Goal: Navigation & Orientation: Understand site structure

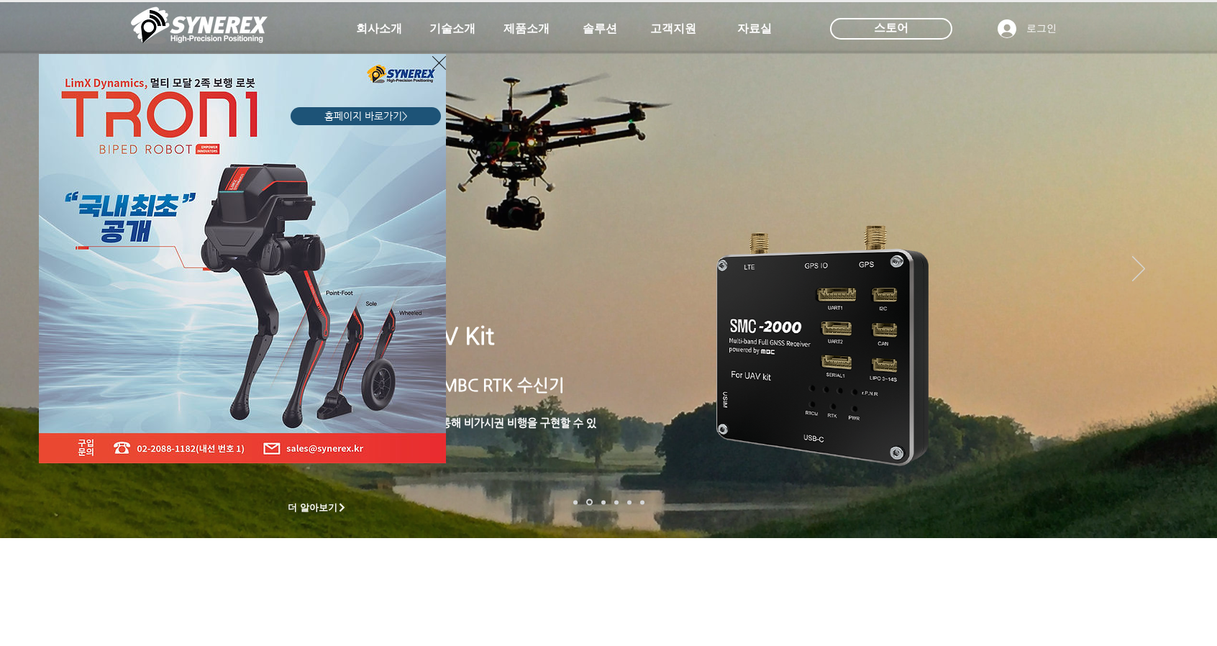
click at [437, 63] on icon "사이트로 돌아가기" at bounding box center [439, 63] width 14 height 18
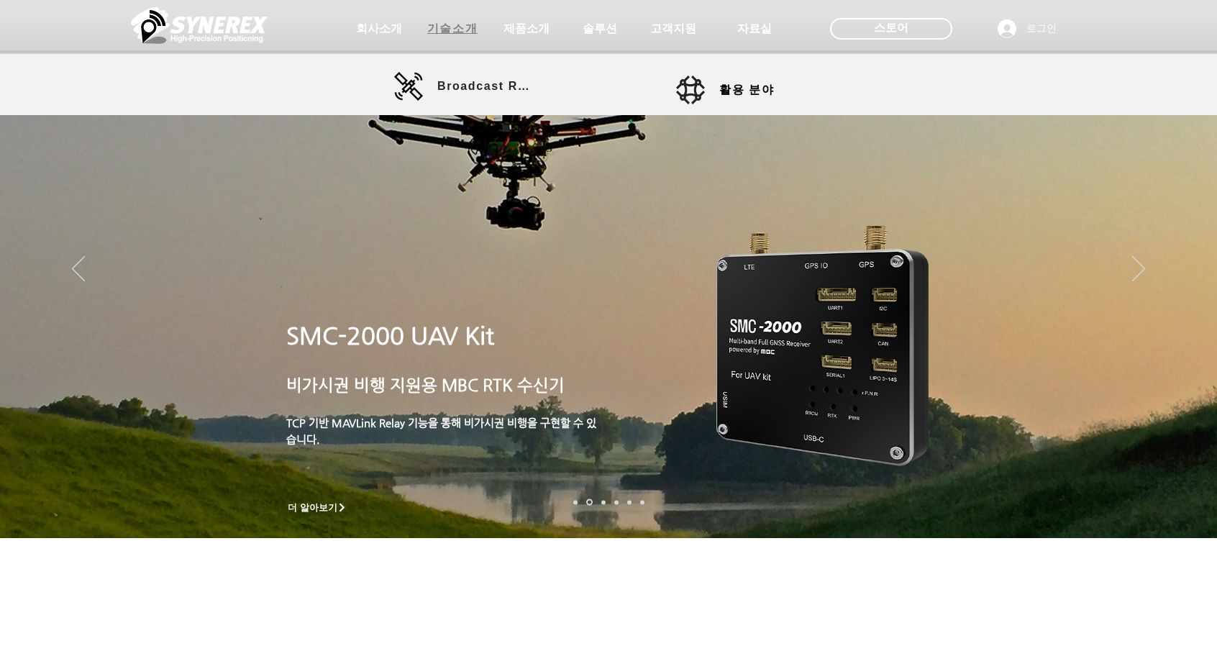
click at [421, 25] on span "기술소개" at bounding box center [453, 28] width 72 height 29
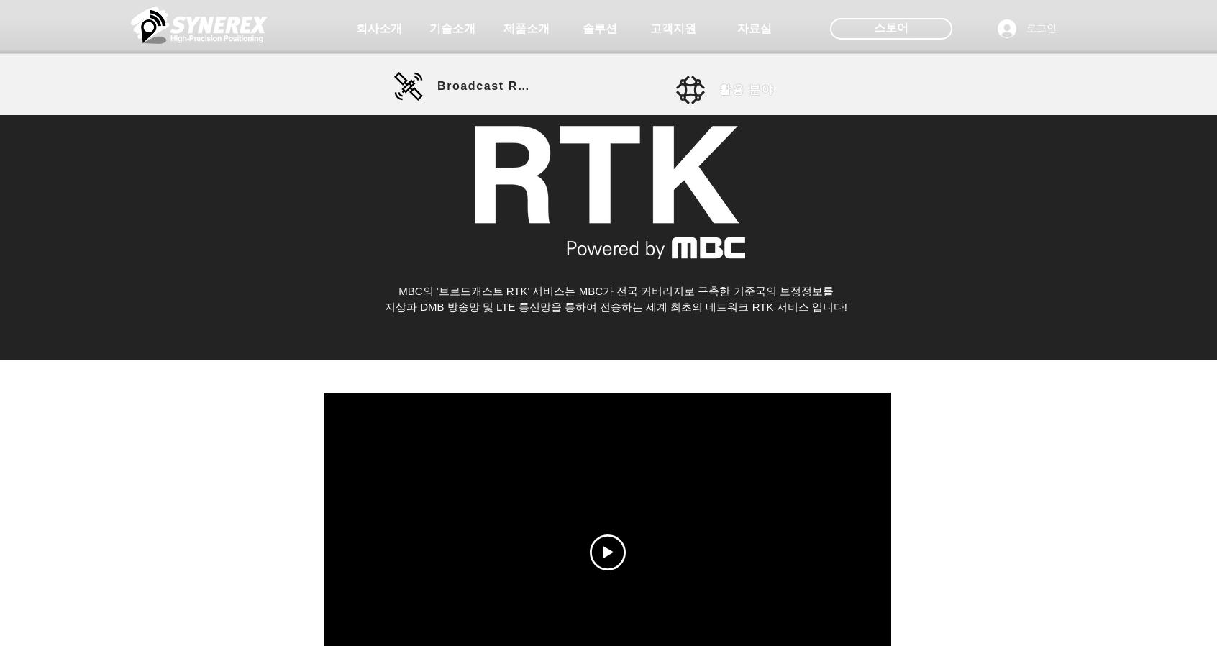
click at [709, 99] on link "활용 분야" at bounding box center [741, 90] width 130 height 29
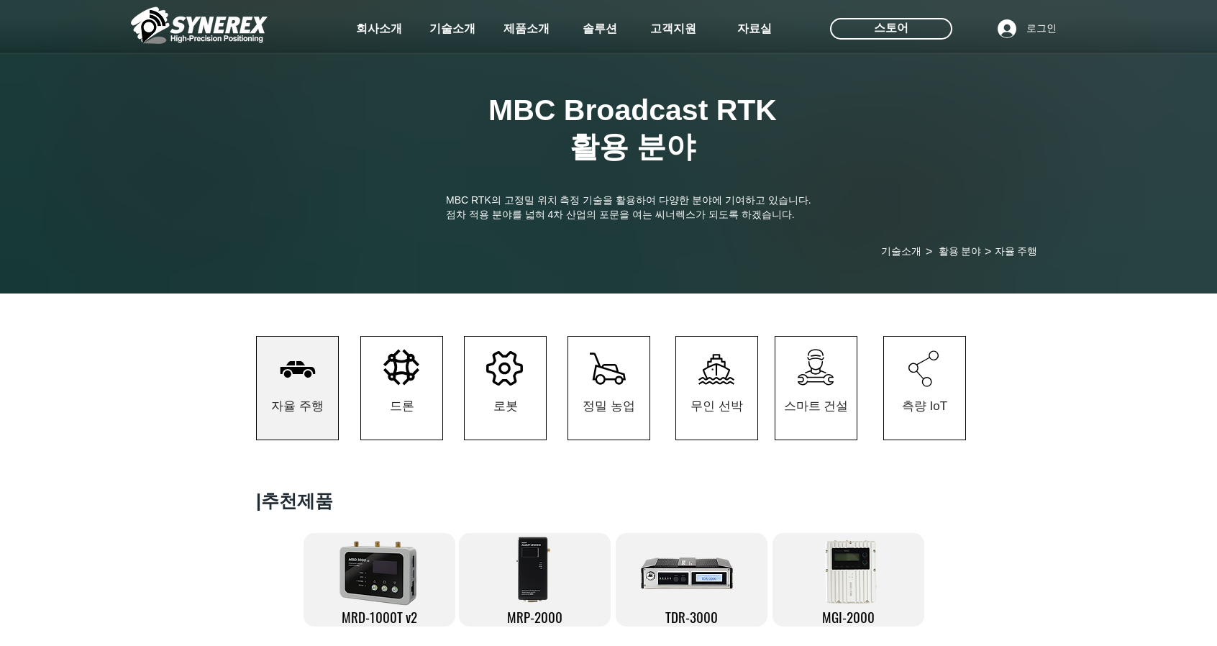
click at [688, 85] on div at bounding box center [608, 106] width 1217 height 213
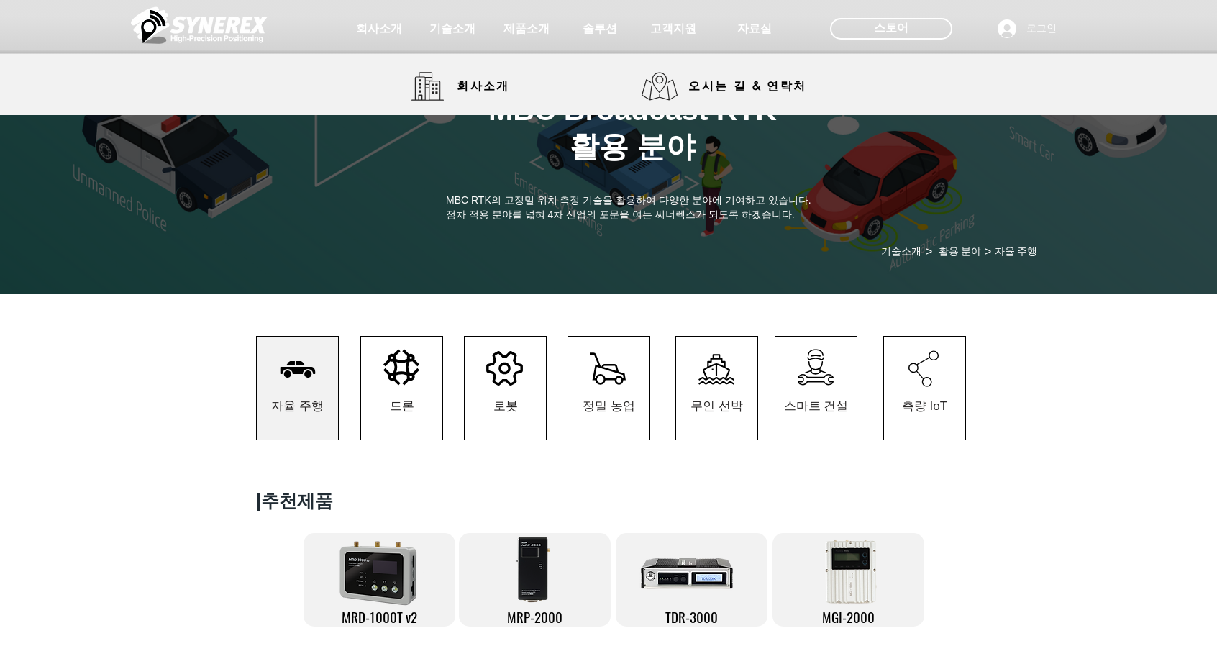
click at [193, 19] on img at bounding box center [199, 25] width 137 height 43
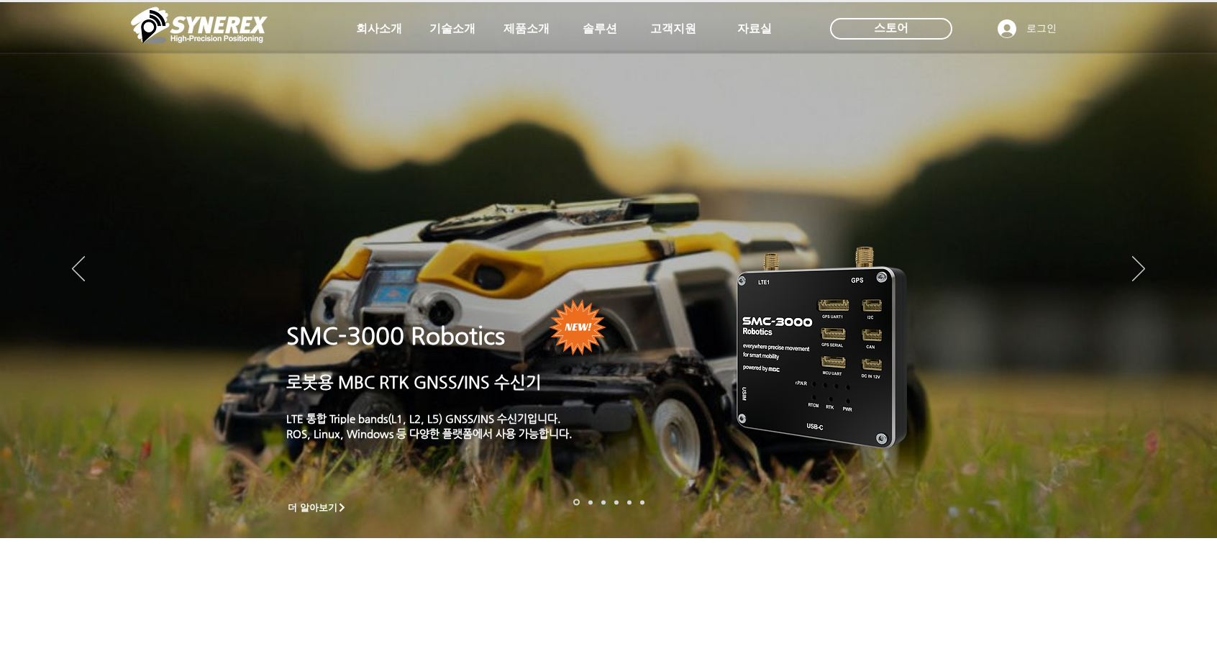
click at [252, 24] on img at bounding box center [199, 25] width 137 height 43
